Goal: Go to known website: Go to known website

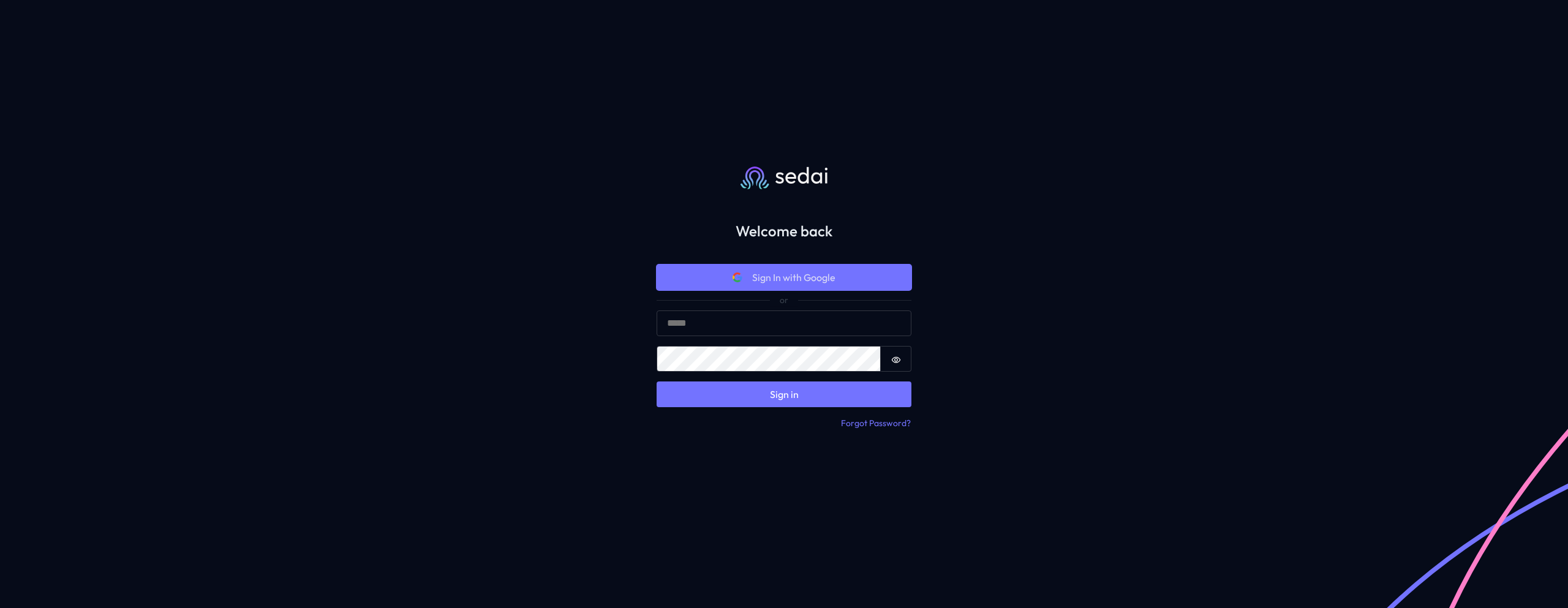
click at [778, 277] on span "Sign In with Google" at bounding box center [794, 277] width 84 height 15
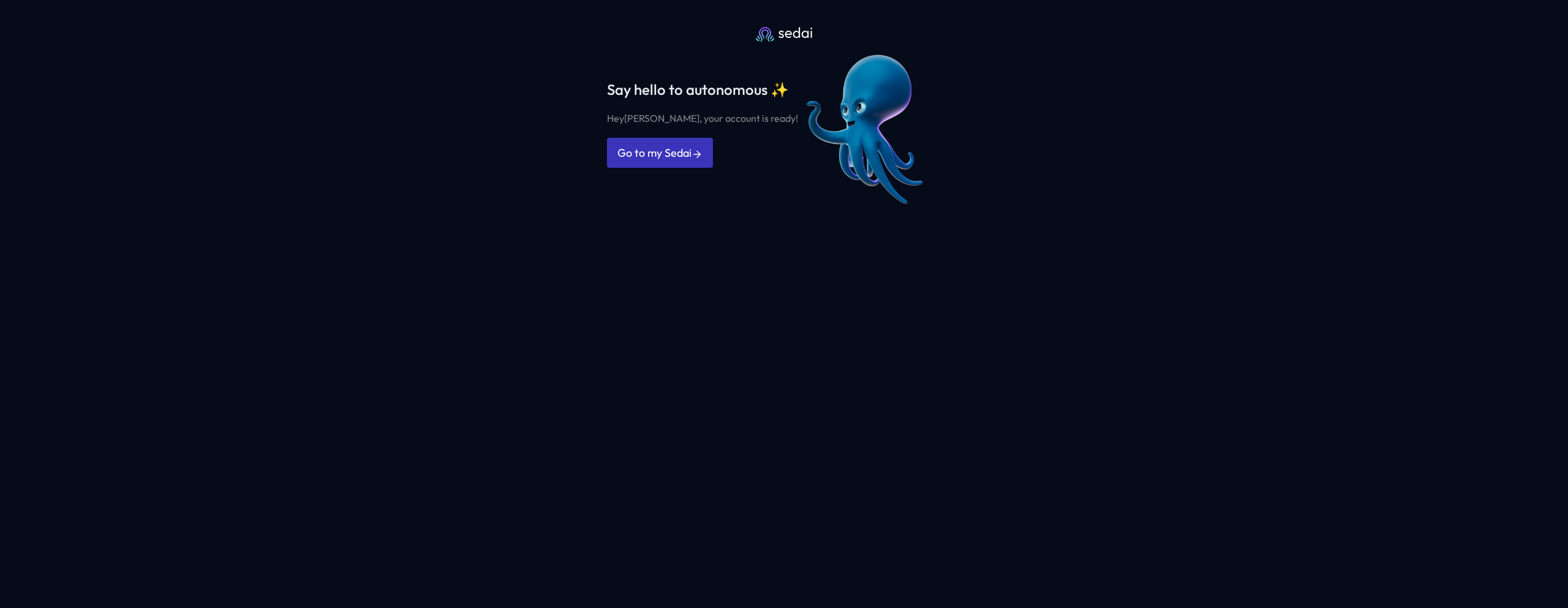
click at [655, 154] on link "Go to my Sedai" at bounding box center [659, 152] width 106 height 30
